Goal: Navigation & Orientation: Find specific page/section

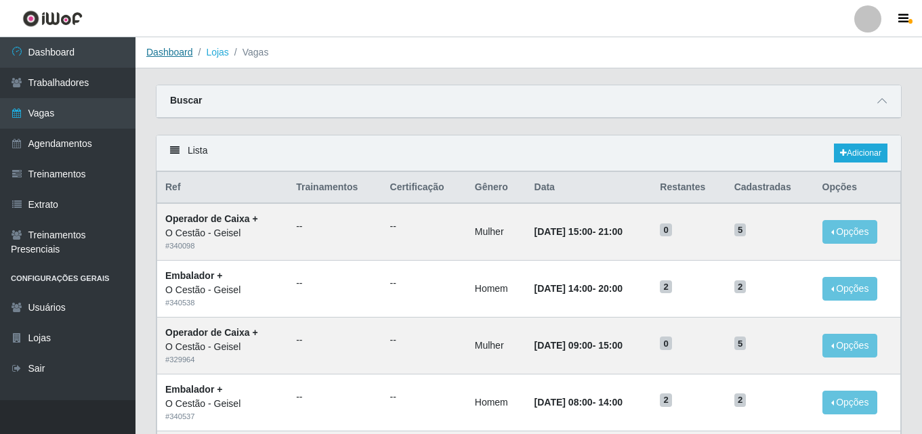
click at [169, 55] on link "Dashboard" at bounding box center [169, 52] width 47 height 11
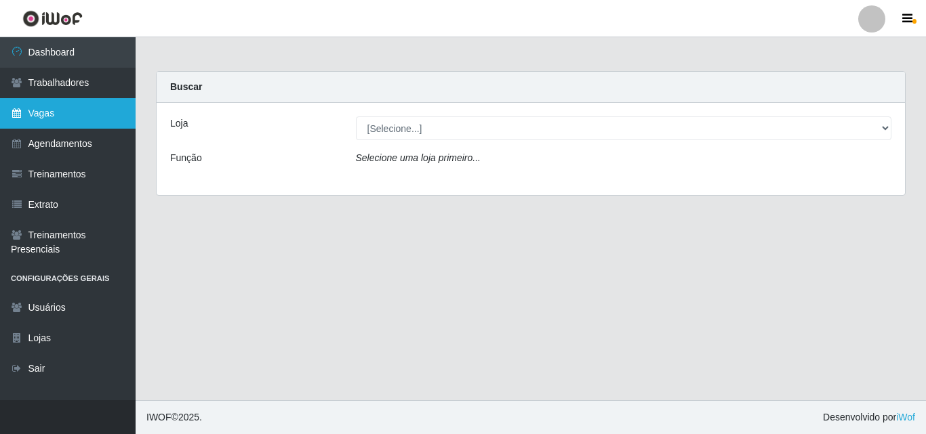
click at [46, 113] on link "Vagas" at bounding box center [68, 113] width 136 height 30
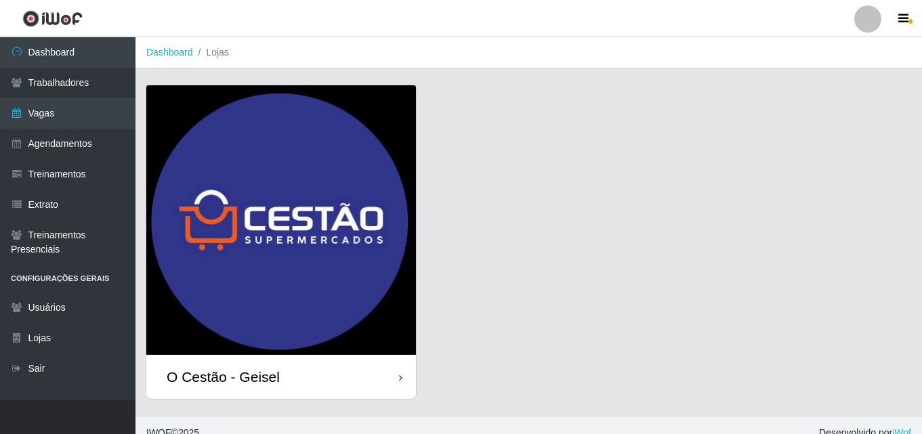
click at [267, 165] on img at bounding box center [281, 220] width 270 height 270
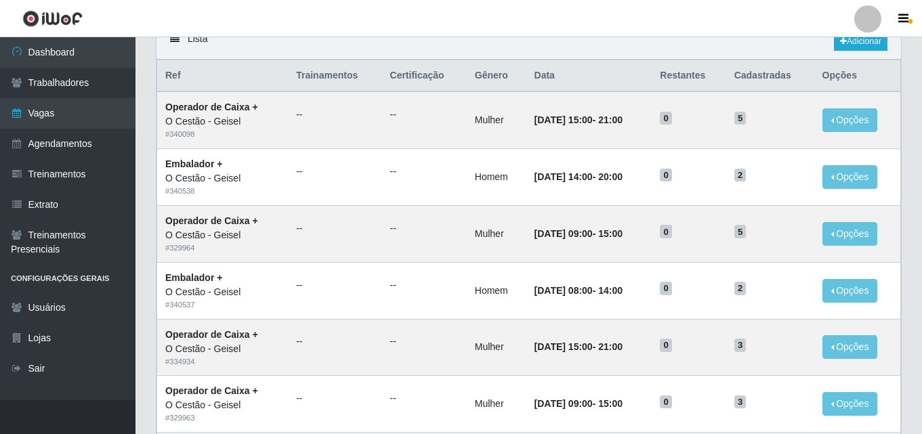
scroll to position [136, 0]
